Goal: Transaction & Acquisition: Obtain resource

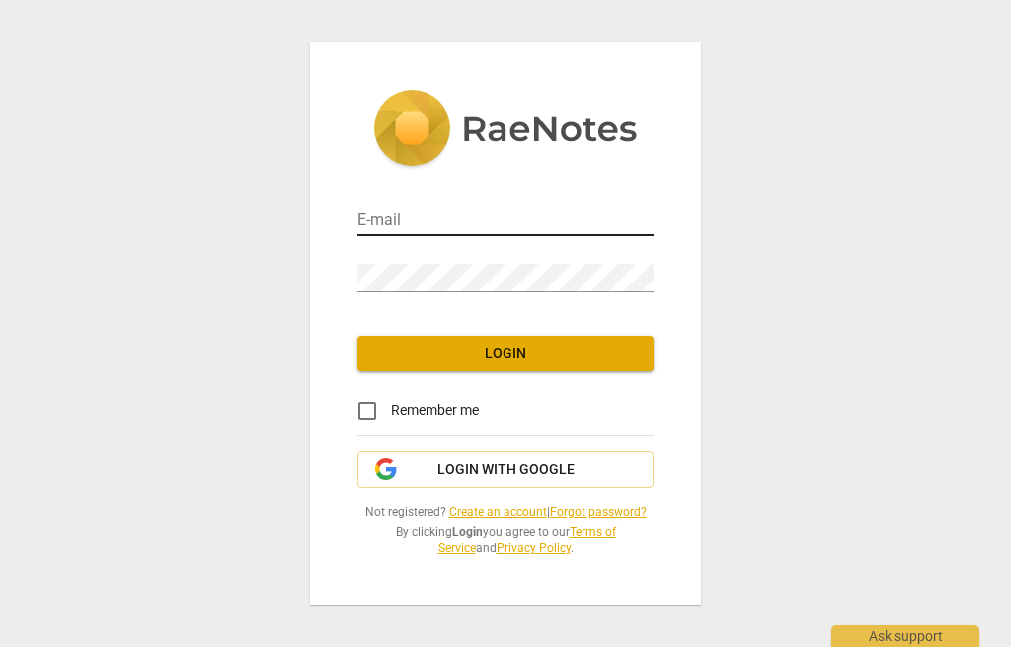
click at [455, 219] on input "email" at bounding box center [506, 221] width 296 height 29
type input "[EMAIL_ADDRESS][DOMAIN_NAME]"
click at [524, 214] on input "email" at bounding box center [506, 221] width 296 height 29
type input "[EMAIL_ADDRESS][DOMAIN_NAME]"
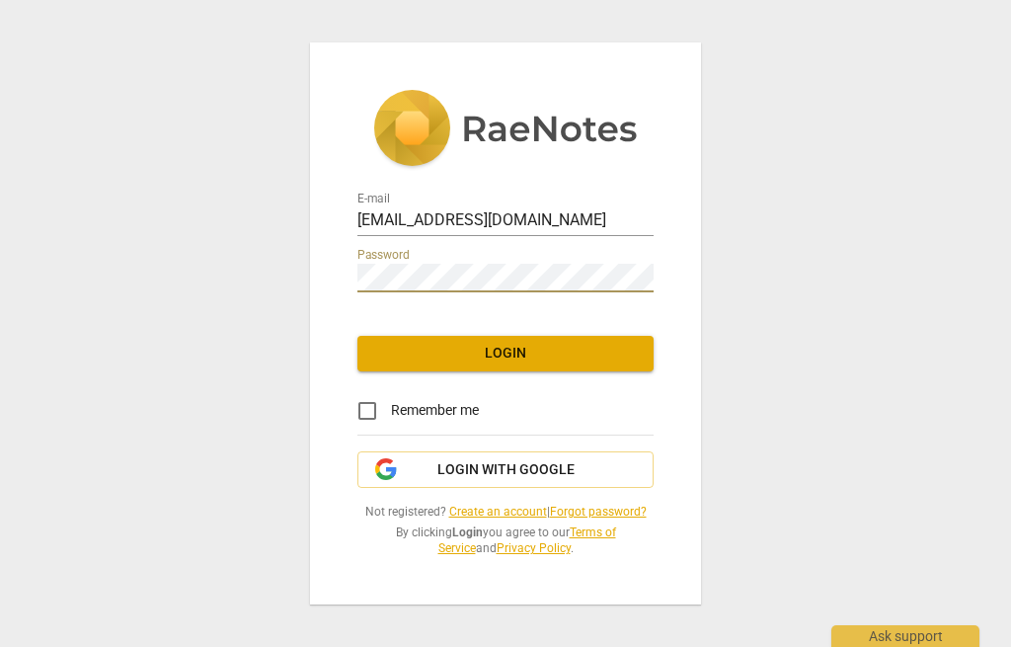
click at [377, 406] on input "Remember me" at bounding box center [367, 410] width 47 height 47
checkbox input "true"
click at [540, 351] on span "Login" at bounding box center [505, 354] width 265 height 20
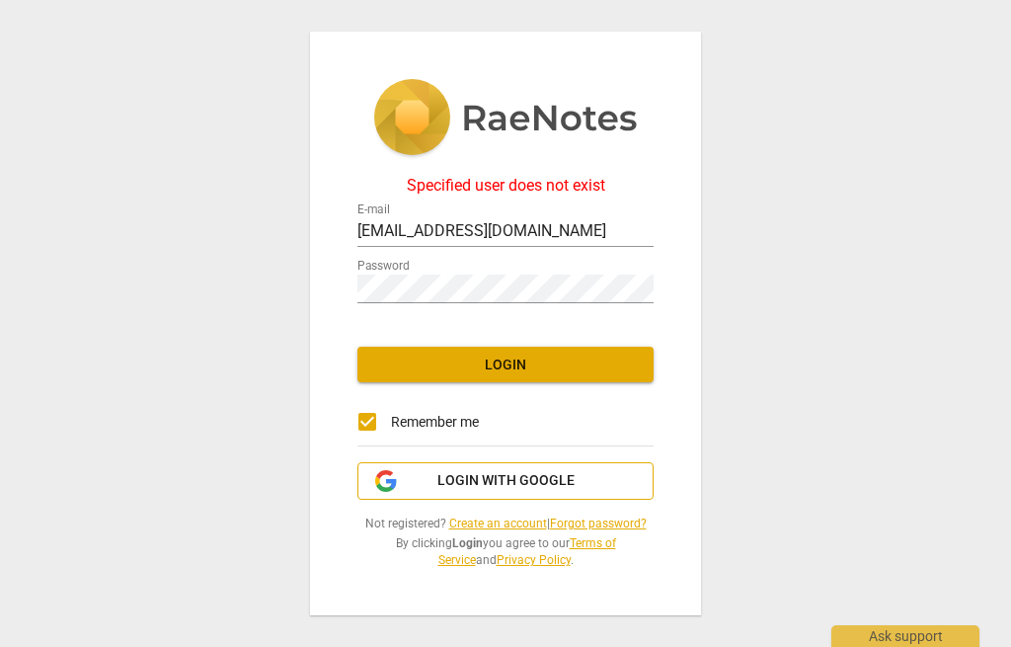
click at [577, 478] on span "Login with Google" at bounding box center [505, 481] width 263 height 20
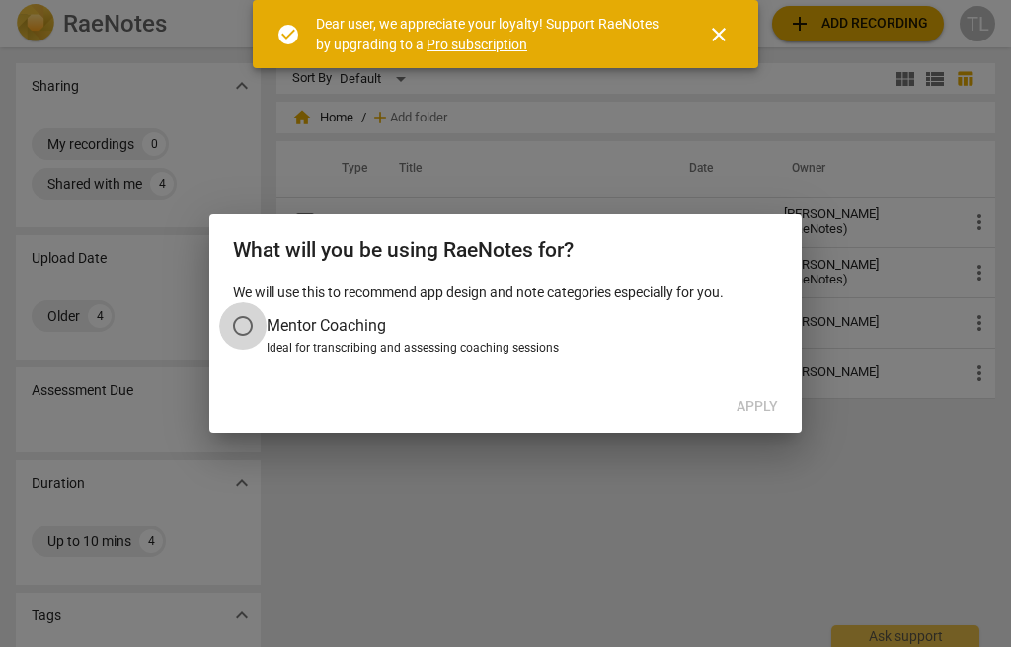
click at [237, 326] on input "Mentor Coaching" at bounding box center [242, 325] width 47 height 47
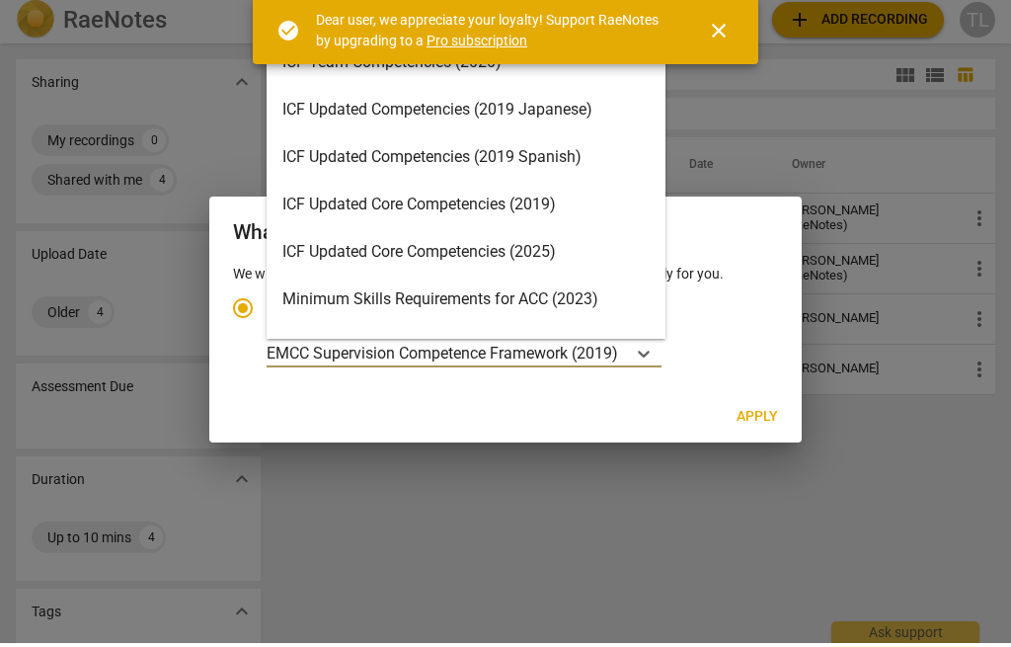
scroll to position [252, 0]
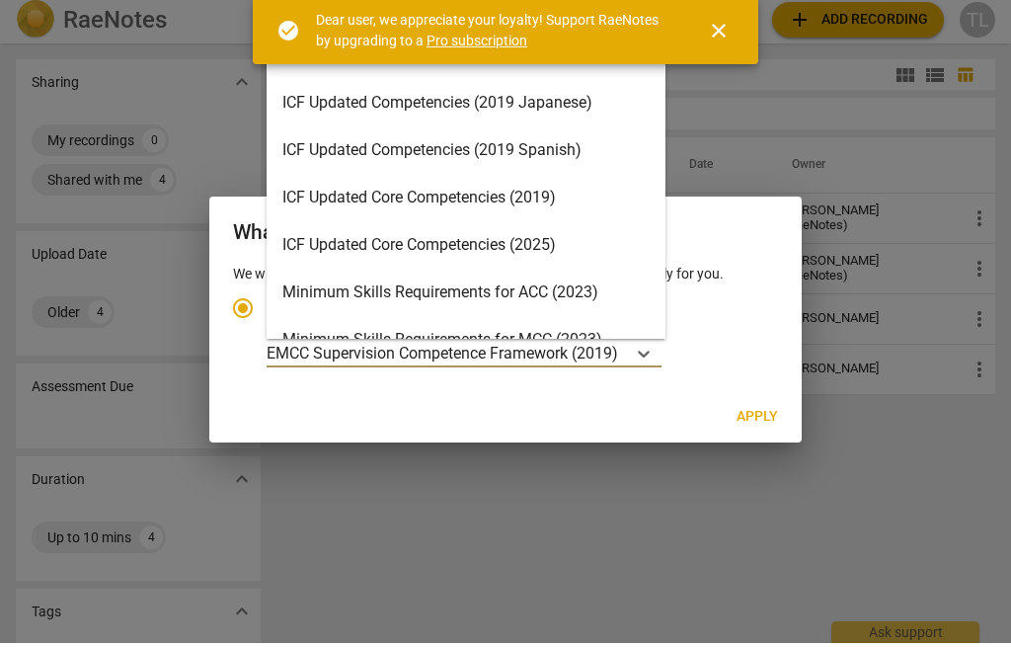
click at [488, 181] on div "ICF Updated Core Competencies (2019)" at bounding box center [466, 201] width 399 height 47
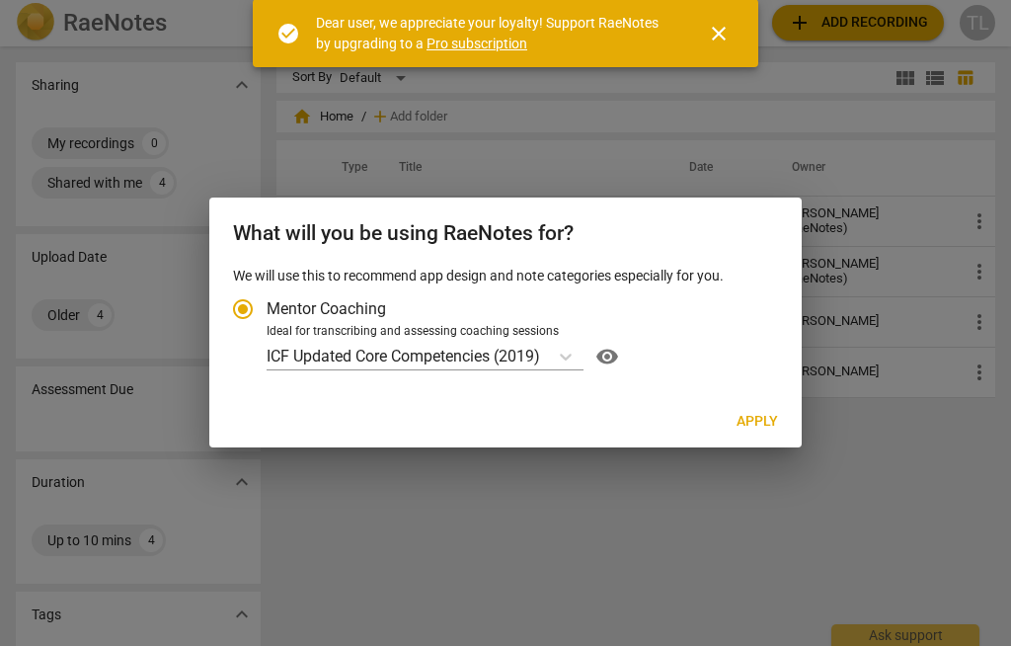
click at [766, 423] on span "Apply" at bounding box center [757, 423] width 41 height 20
radio input "false"
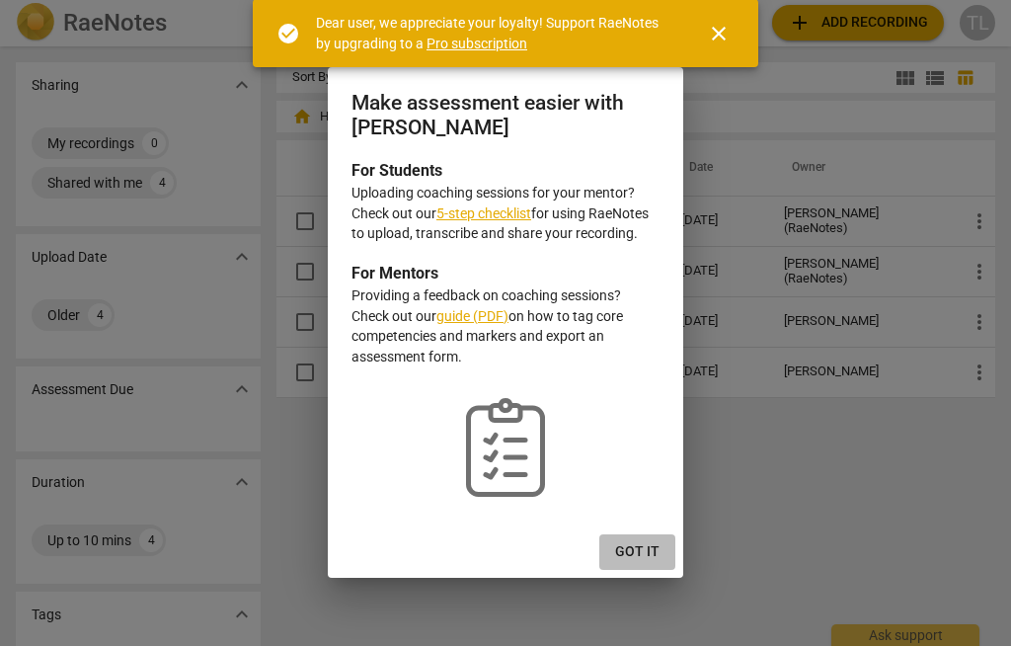
click at [656, 551] on span "Got it" at bounding box center [637, 553] width 44 height 20
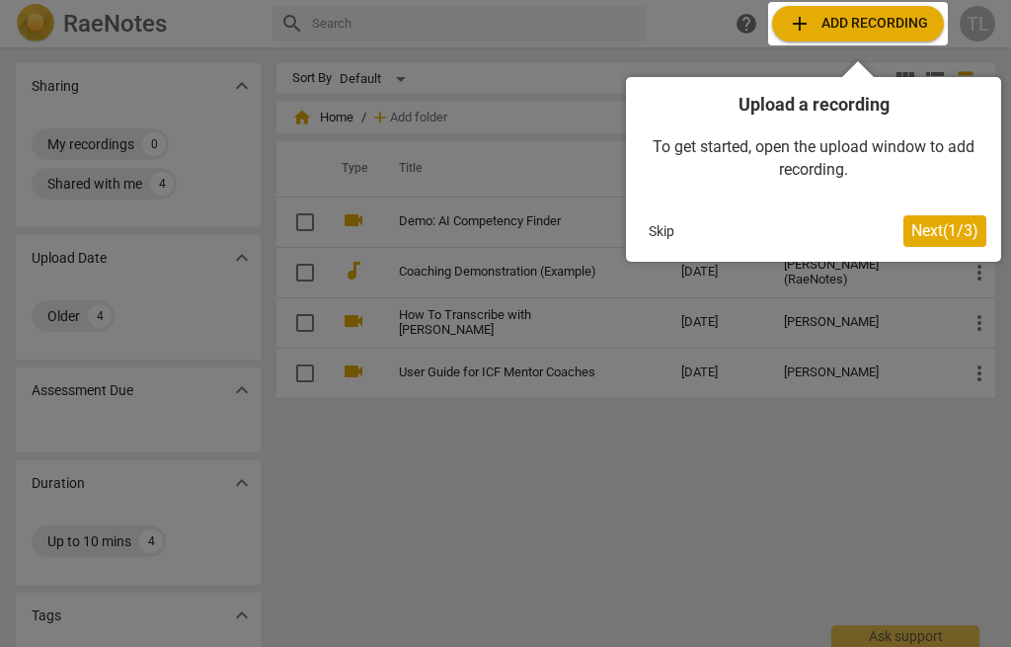
click at [661, 231] on button "Skip" at bounding box center [661, 231] width 41 height 30
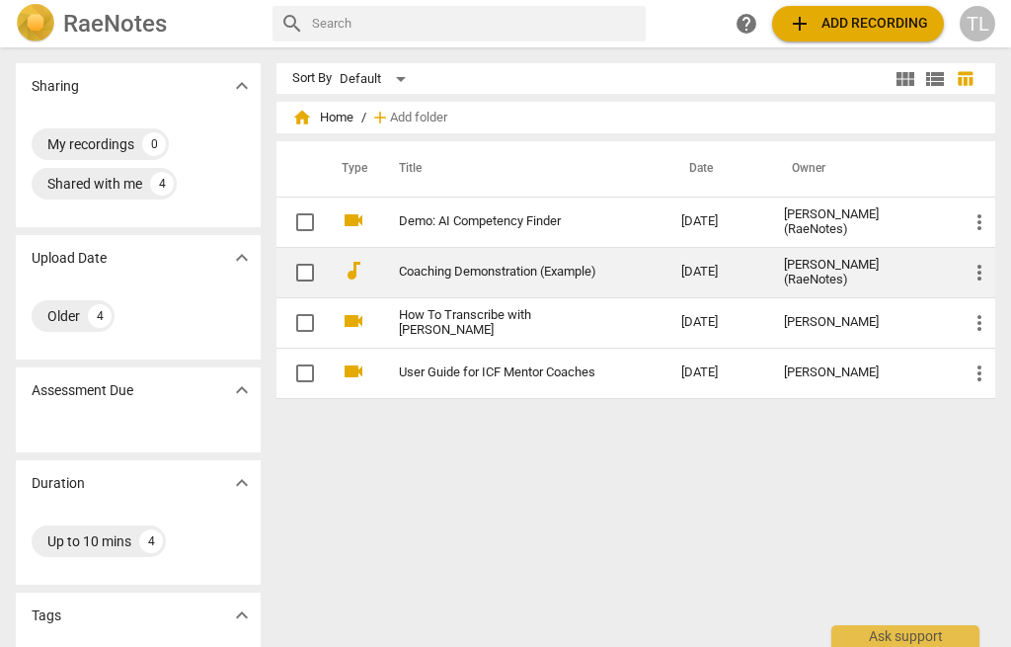
click at [481, 271] on link "Coaching Demonstration (Example)" at bounding box center [504, 272] width 211 height 15
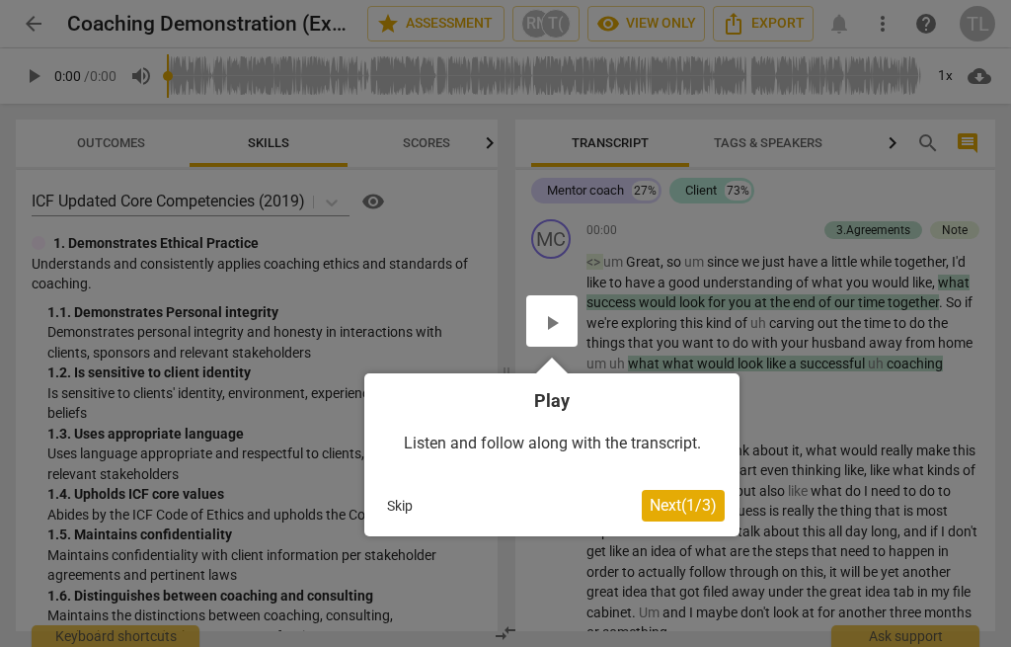
click at [398, 506] on button "Skip" at bounding box center [399, 506] width 41 height 30
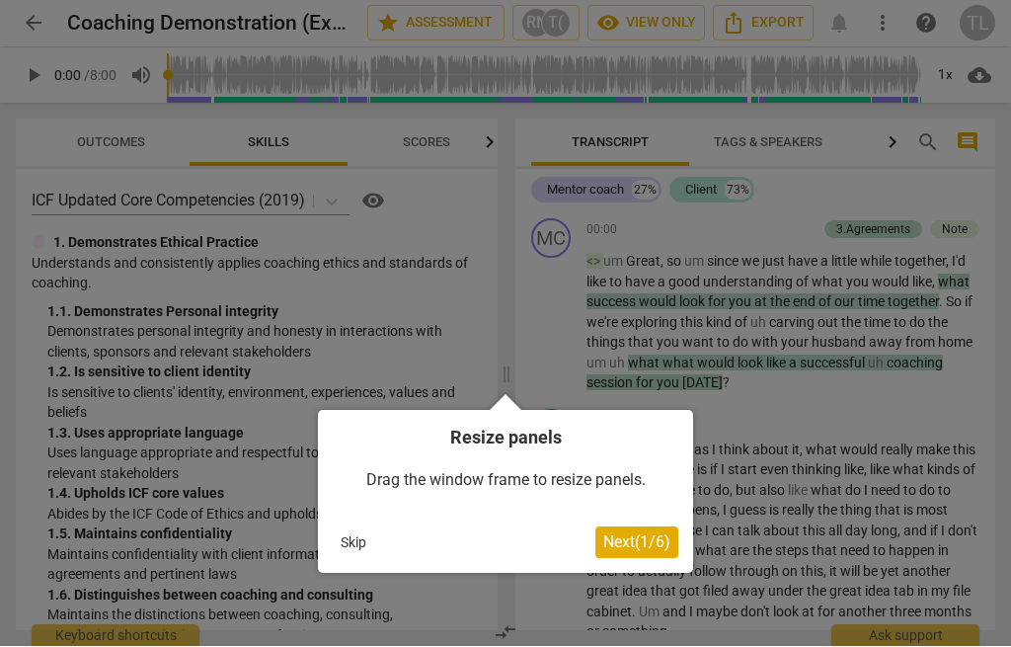
click at [352, 541] on button "Skip" at bounding box center [353, 543] width 41 height 30
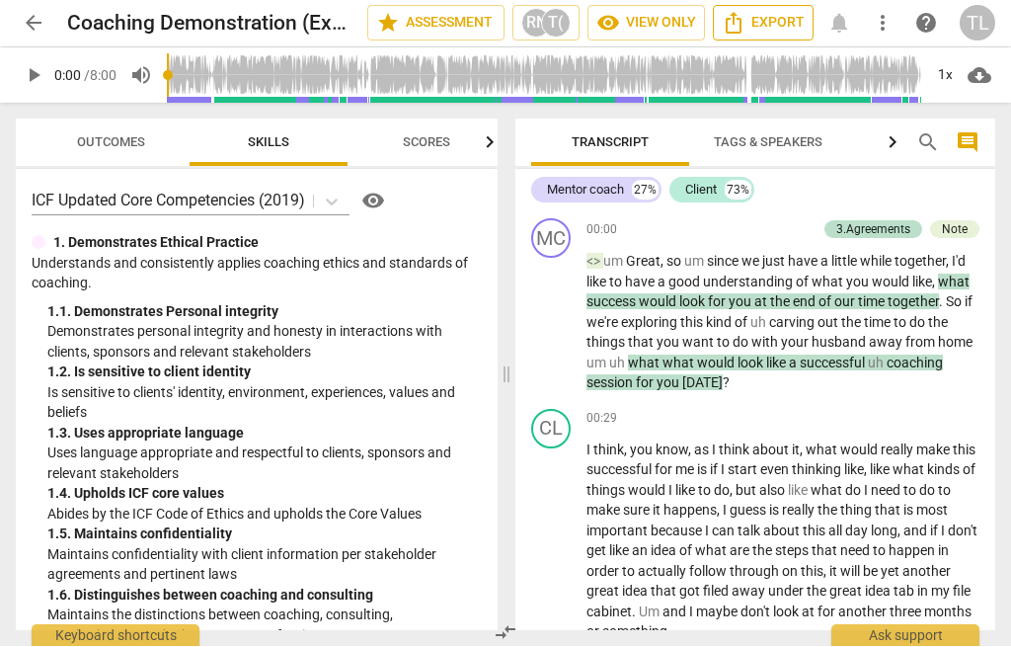
click at [768, 30] on span "Export" at bounding box center [763, 24] width 83 height 24
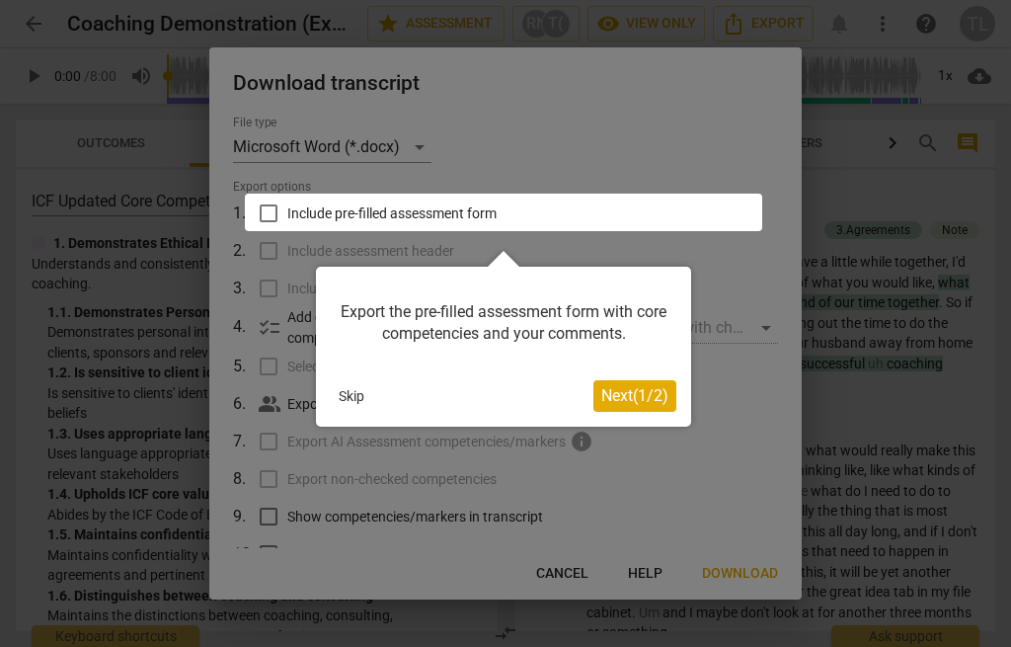
click at [347, 387] on button "Skip" at bounding box center [351, 396] width 41 height 30
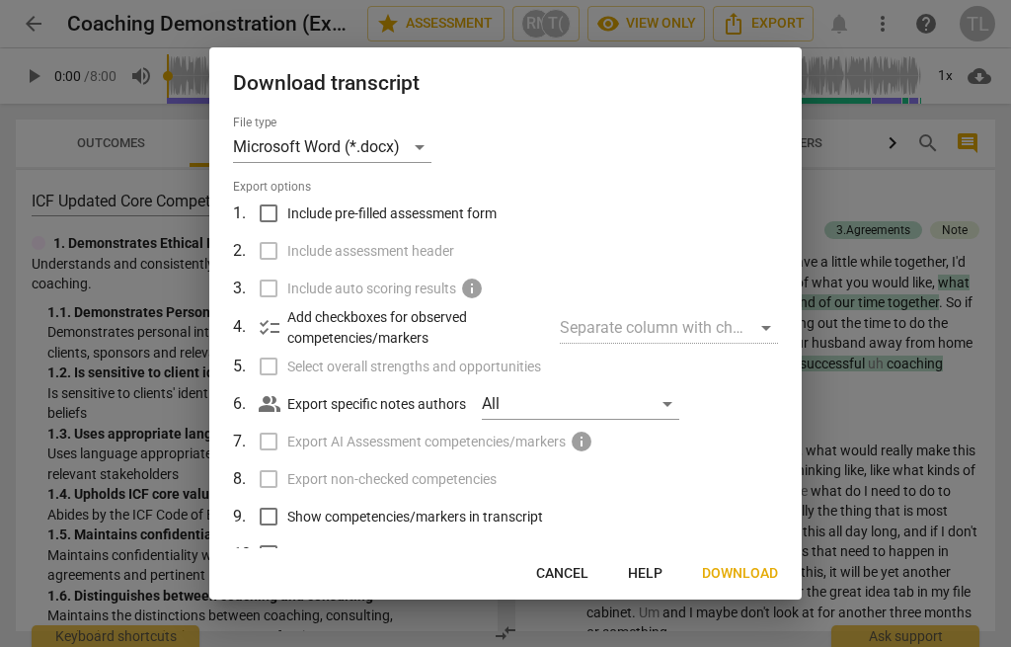
click at [575, 568] on span "Cancel" at bounding box center [562, 574] width 52 height 20
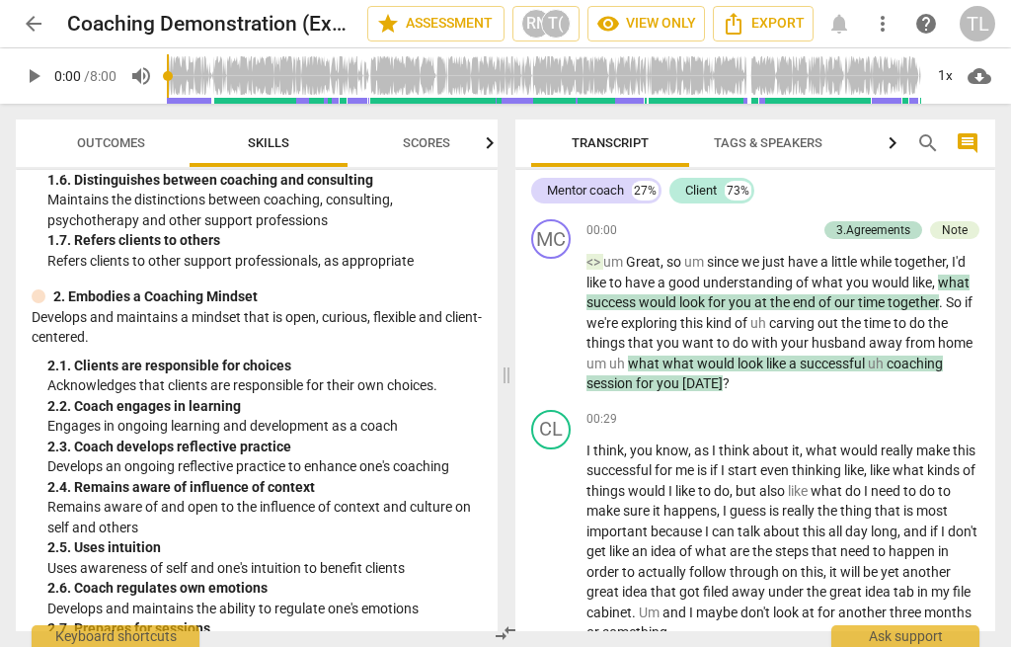
scroll to position [415, 0]
click at [761, 19] on span "Export" at bounding box center [763, 24] width 83 height 24
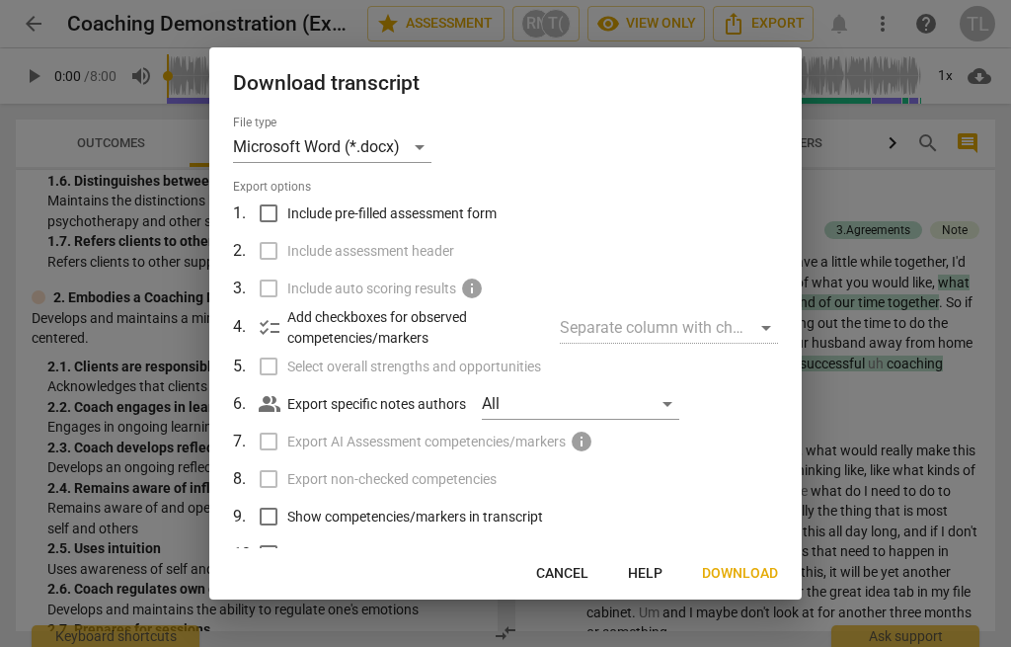
click at [563, 577] on span "Cancel" at bounding box center [562, 574] width 52 height 20
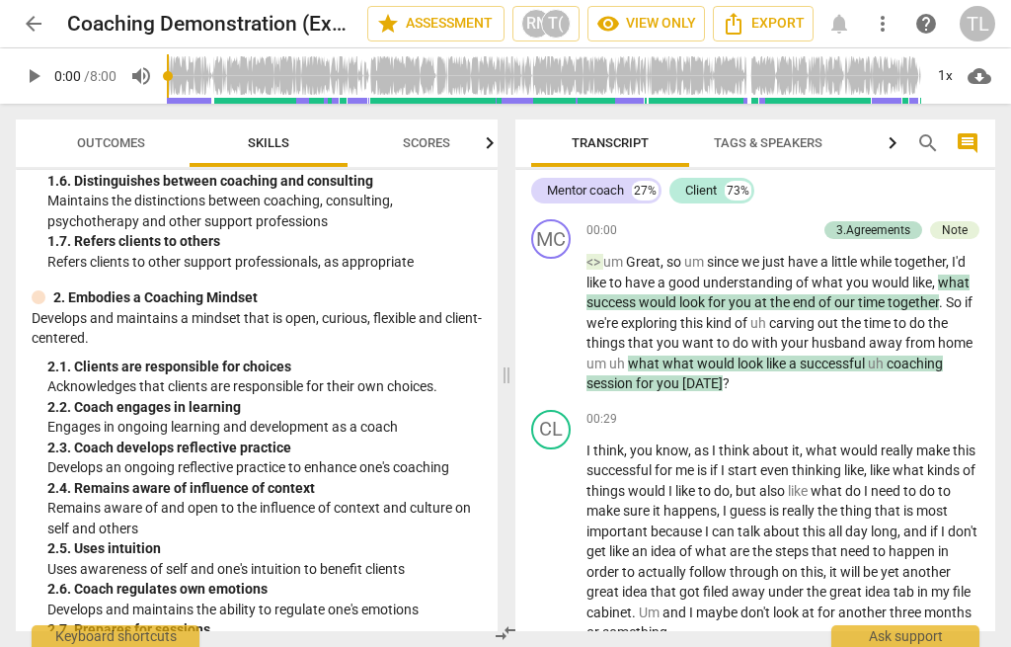
click at [985, 74] on span "cloud_download" at bounding box center [980, 76] width 24 height 24
click at [863, 501] on div at bounding box center [505, 323] width 1011 height 647
